Goal: Check status

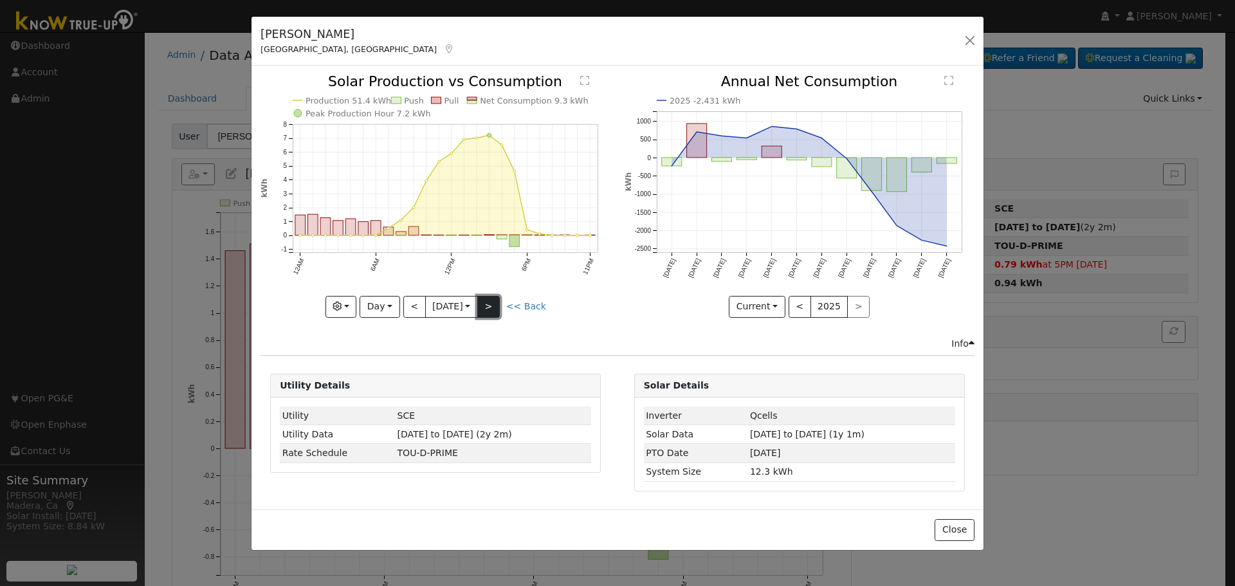
click at [498, 311] on button ">" at bounding box center [488, 307] width 23 height 22
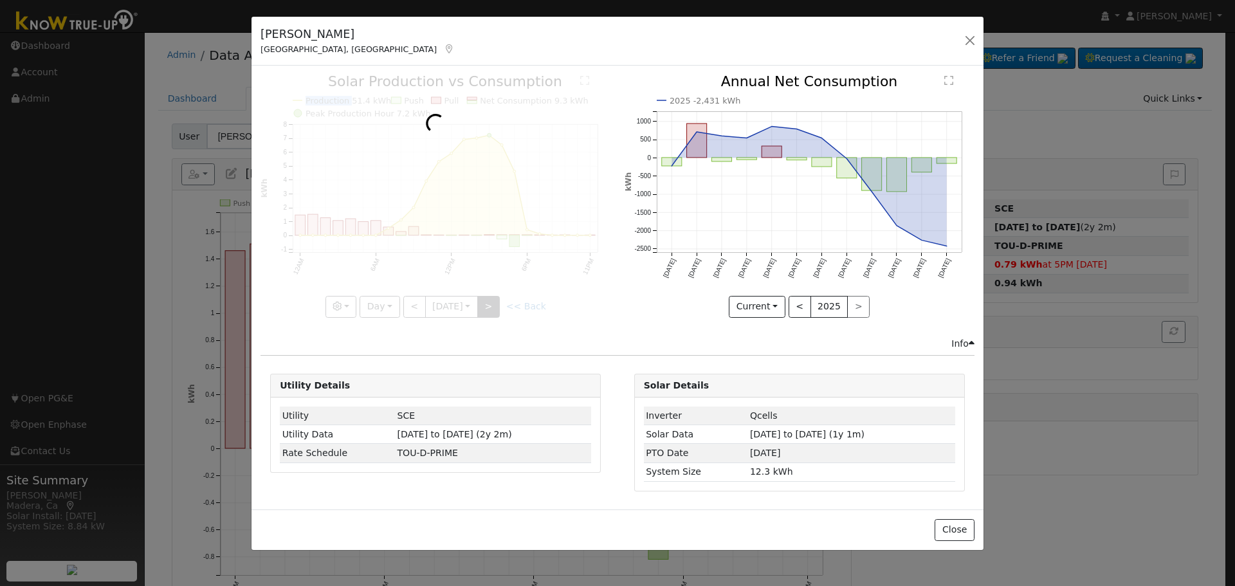
click at [498, 311] on div at bounding box center [435, 196] width 350 height 242
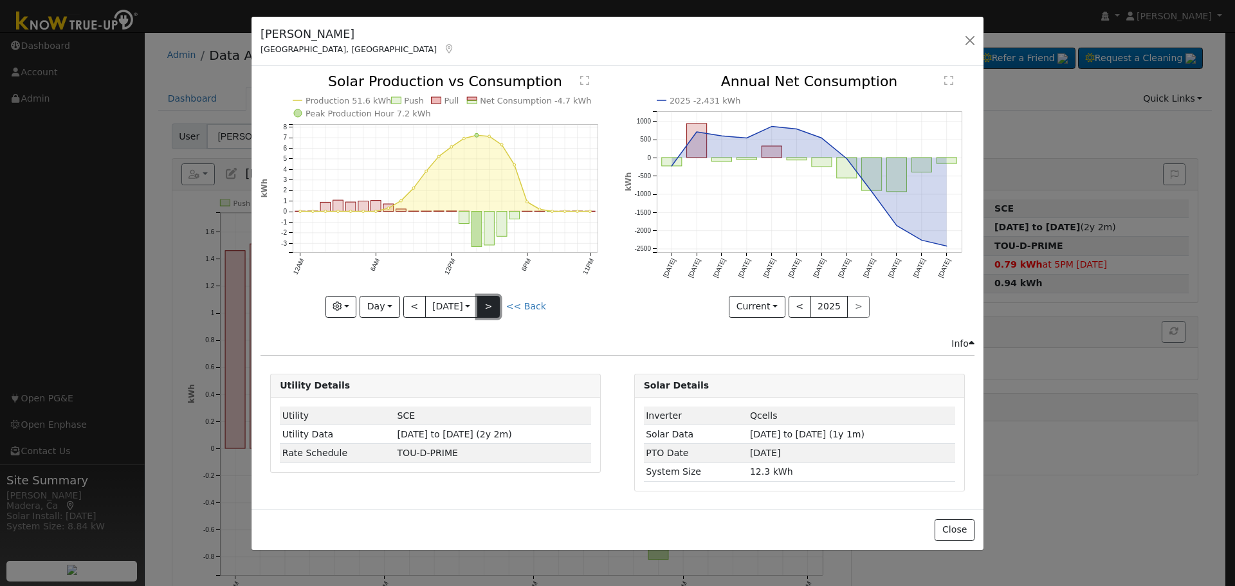
click at [498, 311] on button ">" at bounding box center [488, 307] width 23 height 22
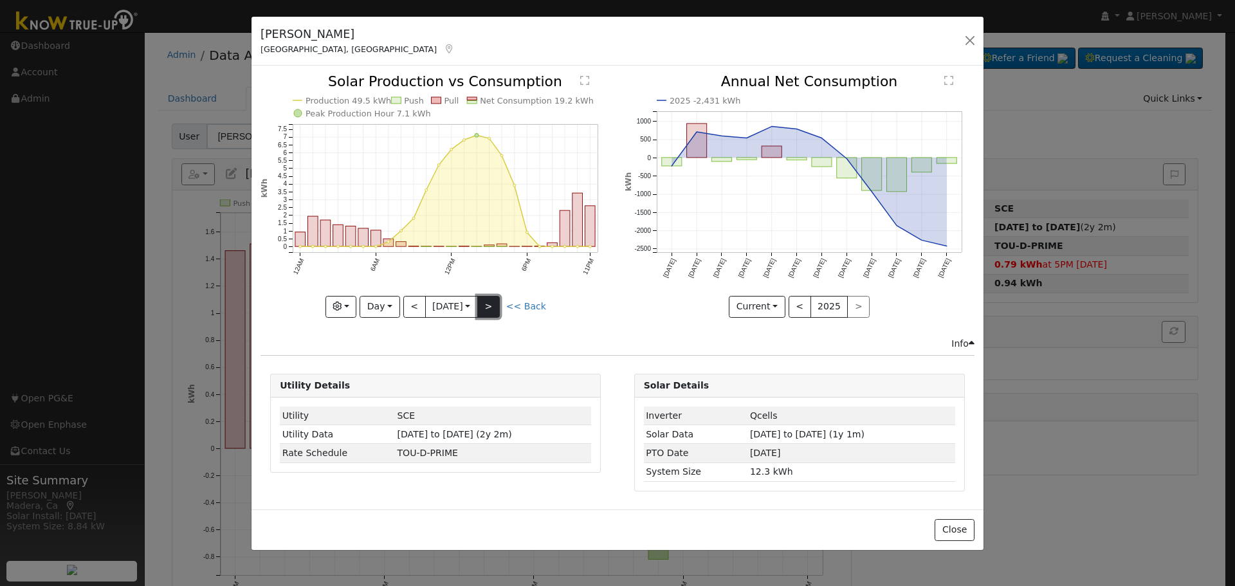
click at [498, 311] on button ">" at bounding box center [488, 307] width 23 height 22
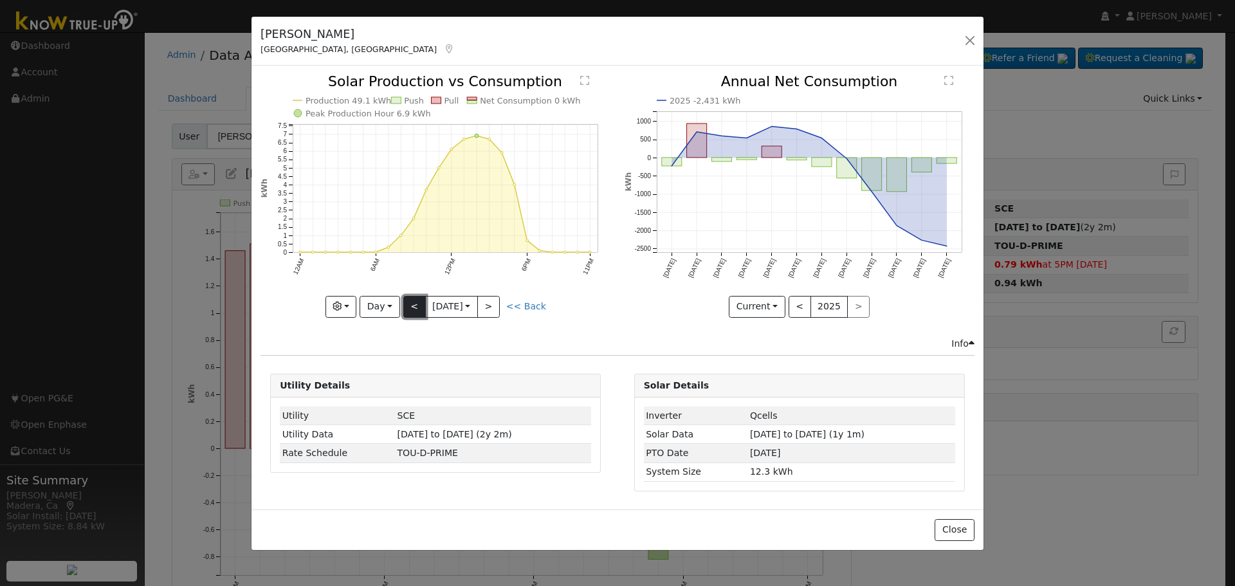
click at [412, 311] on button "<" at bounding box center [414, 307] width 23 height 22
click at [419, 306] on button "<" at bounding box center [414, 307] width 23 height 22
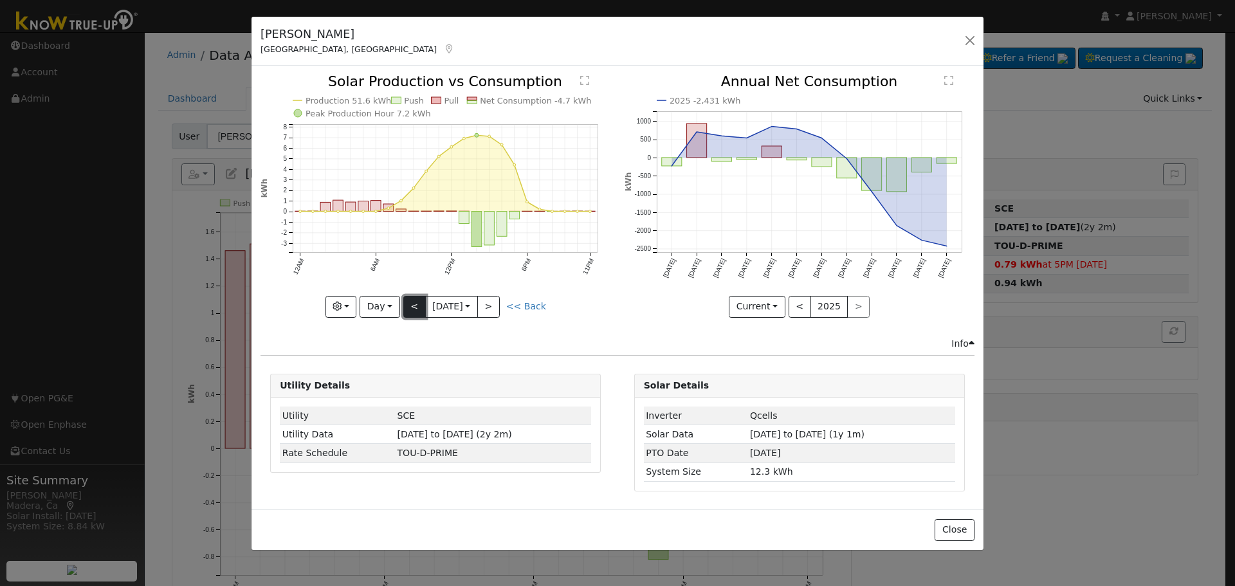
click at [419, 306] on button "<" at bounding box center [414, 307] width 23 height 22
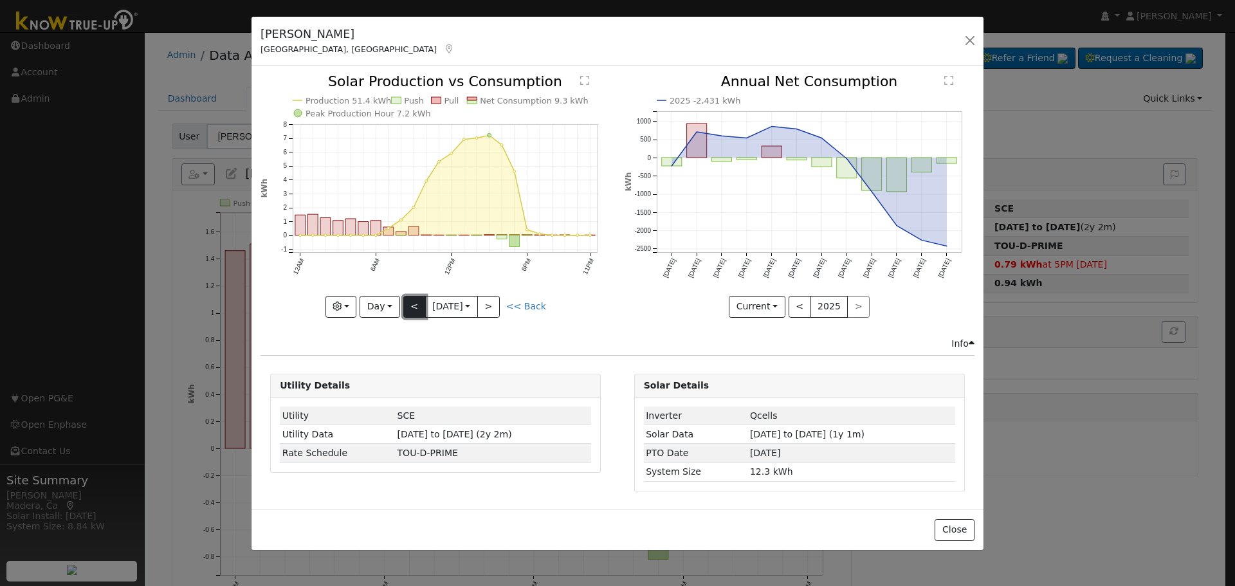
click at [419, 306] on button "<" at bounding box center [414, 307] width 23 height 22
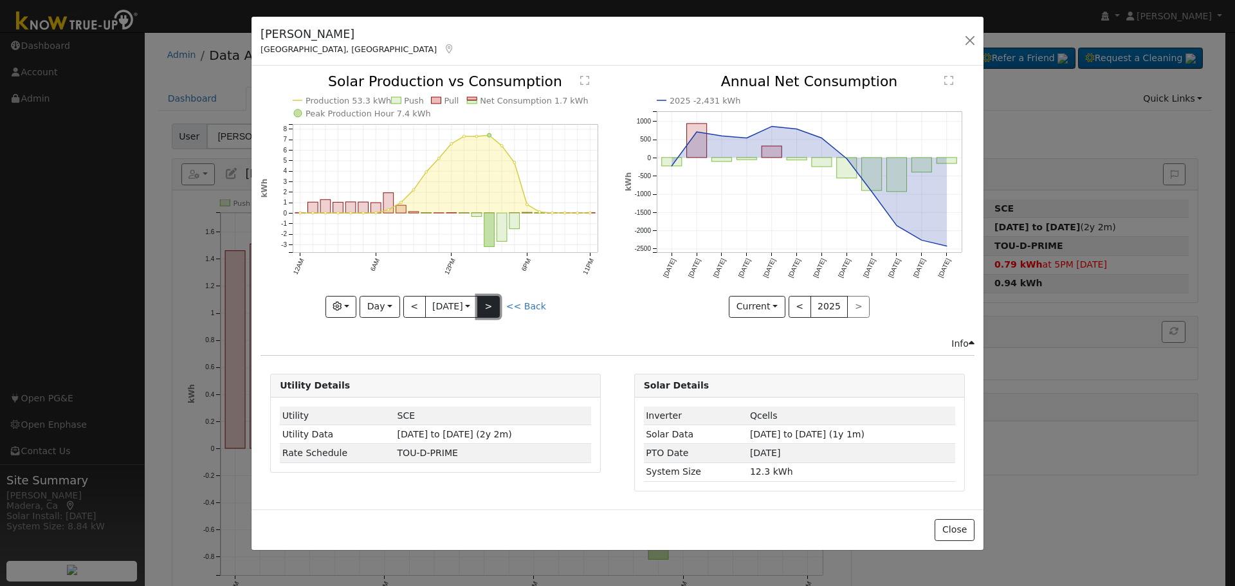
click at [497, 306] on button ">" at bounding box center [488, 307] width 23 height 22
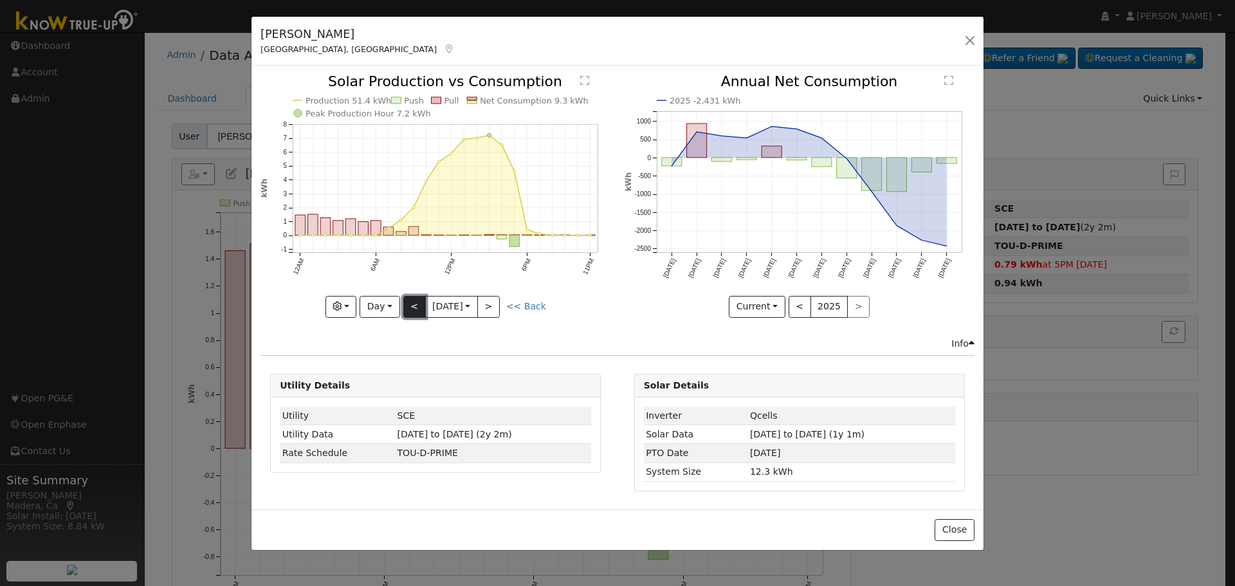
click at [417, 307] on button "<" at bounding box center [414, 307] width 23 height 22
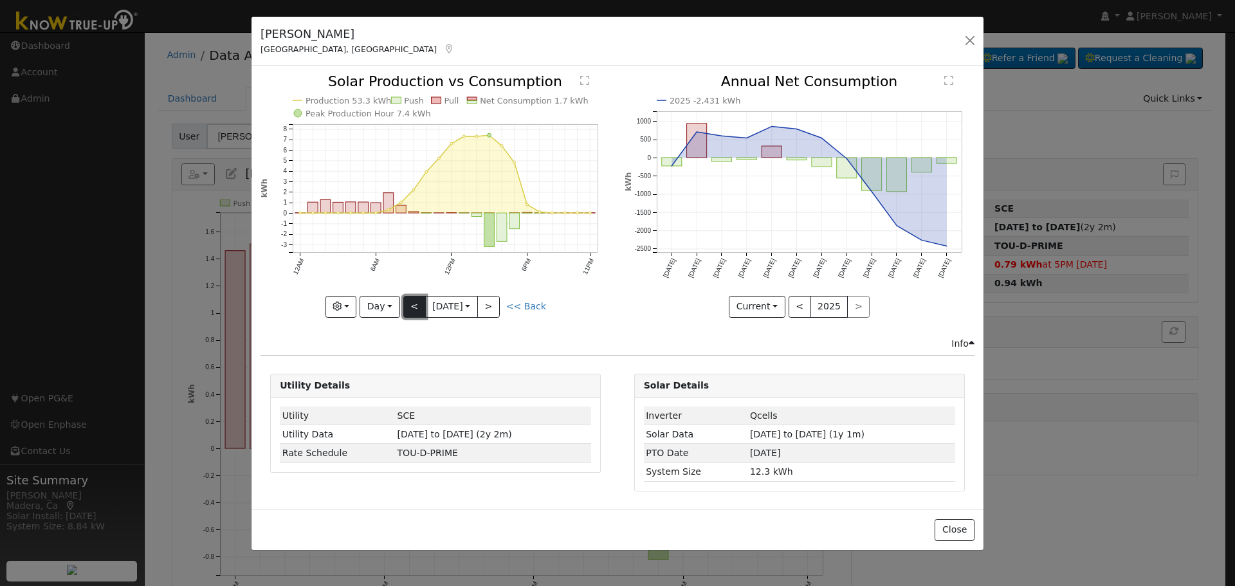
click at [408, 300] on button "<" at bounding box center [414, 307] width 23 height 22
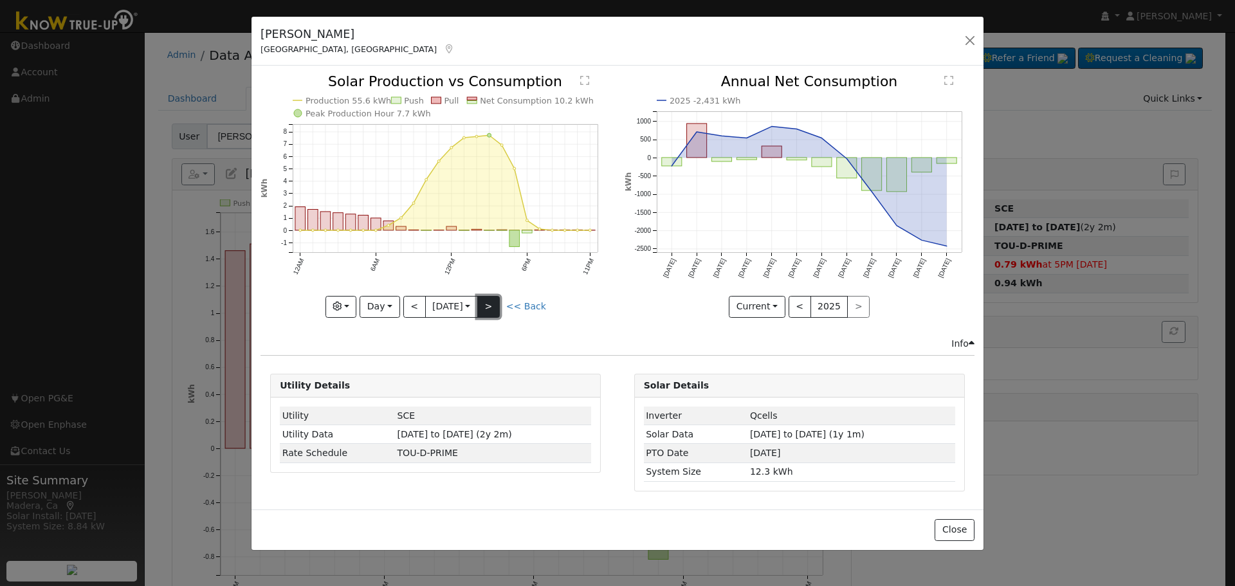
click at [490, 305] on button ">" at bounding box center [488, 307] width 23 height 22
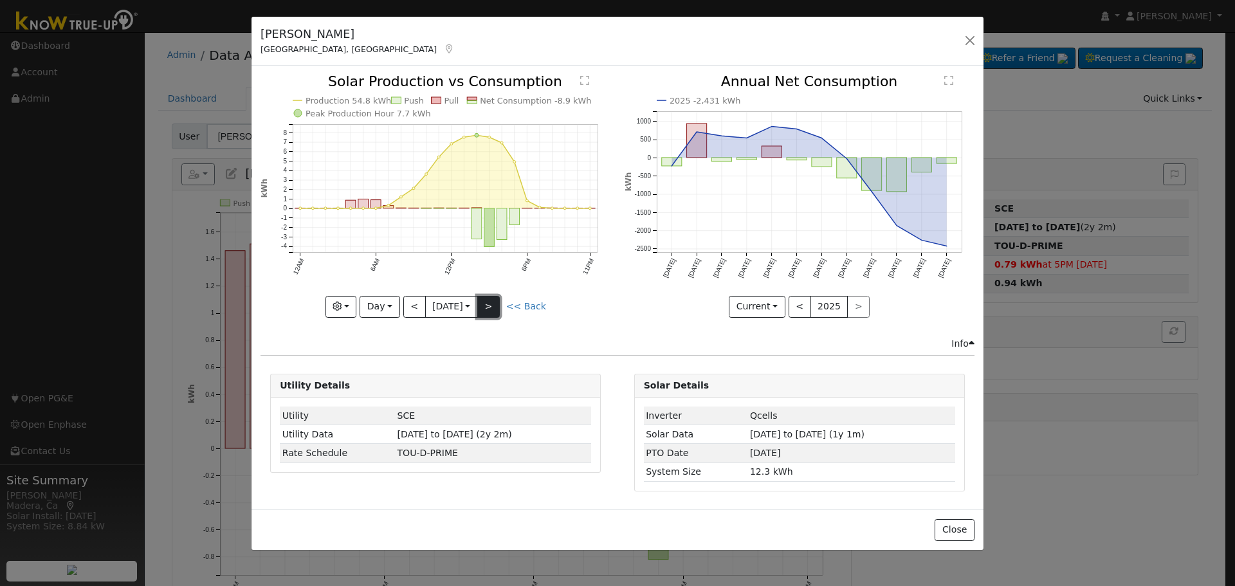
click at [490, 305] on button ">" at bounding box center [488, 307] width 23 height 22
type input "[DATE]"
click at [197, 26] on div "[PERSON_NAME], [GEOGRAPHIC_DATA] Default Account Default Account [STREET_ADDRES…" at bounding box center [617, 293] width 1235 height 586
click at [969, 46] on button "button" at bounding box center [970, 41] width 18 height 18
